Goal: Navigation & Orientation: Find specific page/section

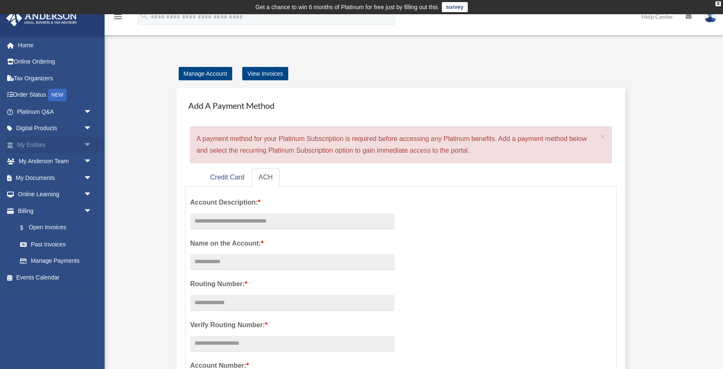
click at [29, 147] on link "My Entities arrow_drop_down" at bounding box center [55, 144] width 99 height 17
click at [87, 144] on span "arrow_drop_down" at bounding box center [92, 144] width 17 height 17
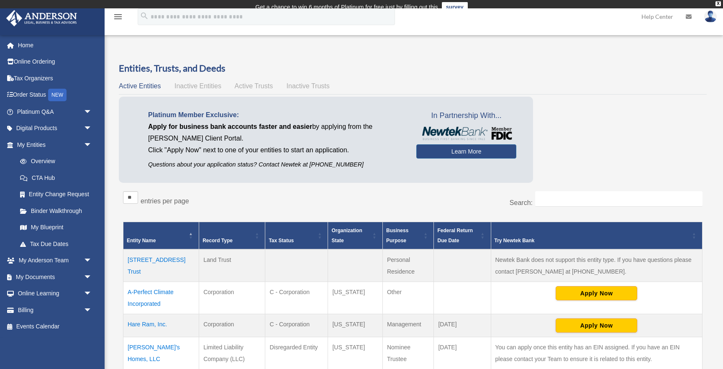
click at [43, 161] on link "Overview" at bounding box center [54, 161] width 84 height 17
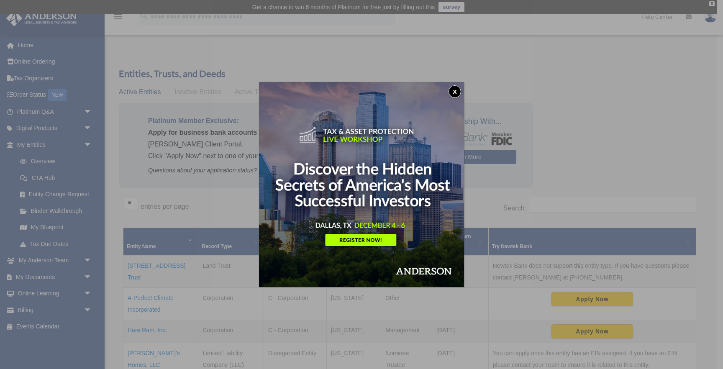
click at [457, 84] on img at bounding box center [361, 184] width 205 height 205
click at [454, 92] on button "x" at bounding box center [454, 91] width 13 height 13
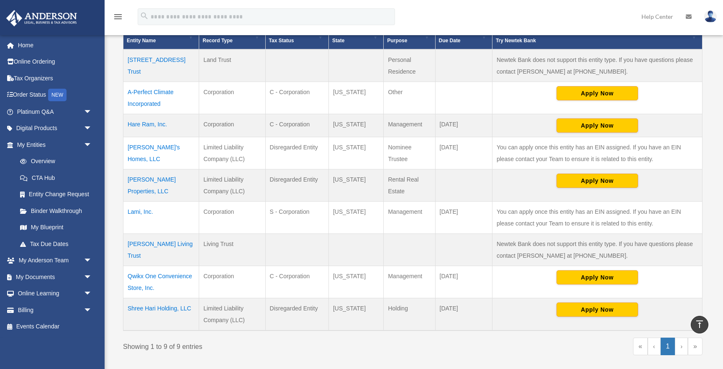
scroll to position [207, 0]
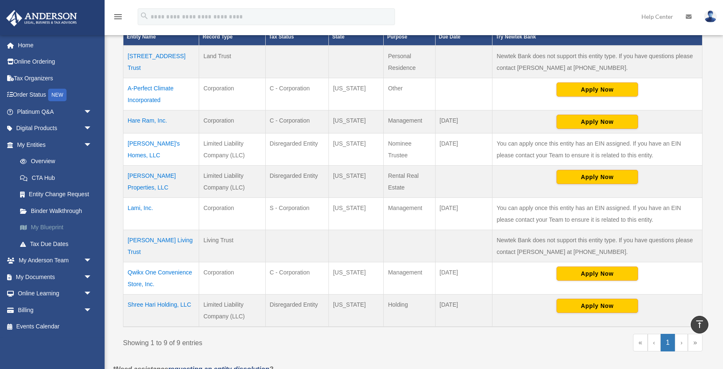
click at [37, 223] on link "My Blueprint" at bounding box center [58, 227] width 93 height 17
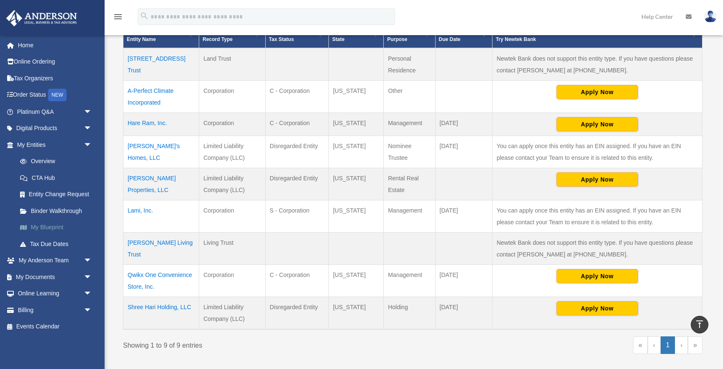
scroll to position [206, 0]
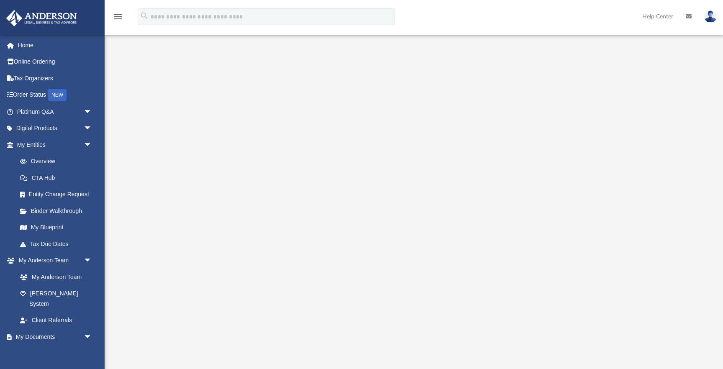
scroll to position [42, 0]
